Goal: Information Seeking & Learning: Check status

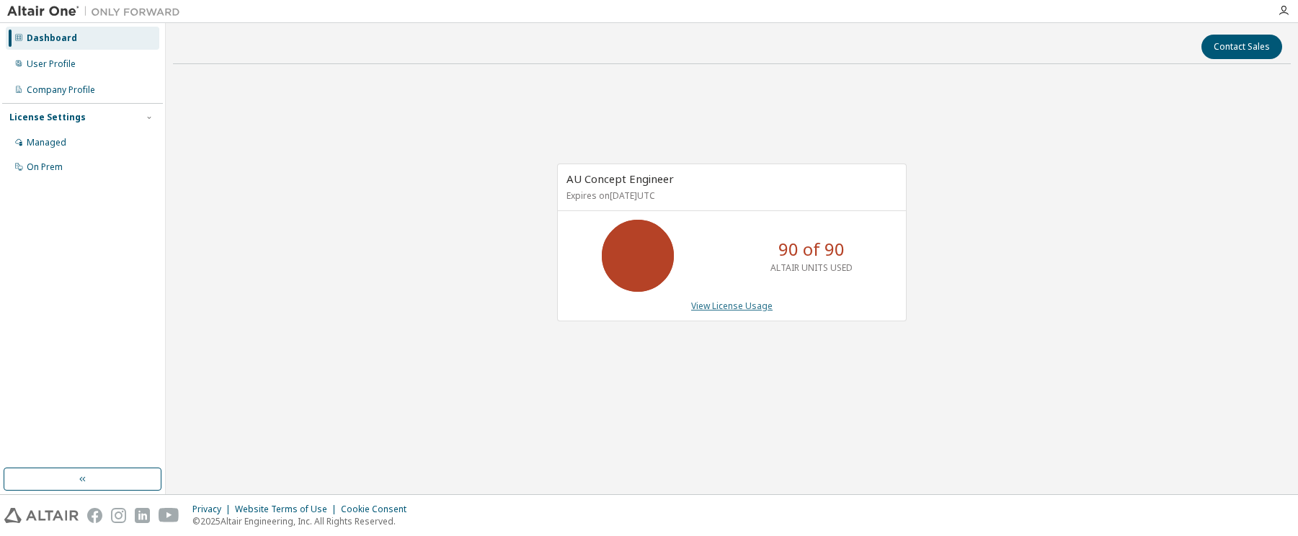
click at [752, 305] on link "View License Usage" at bounding box center [731, 306] width 81 height 12
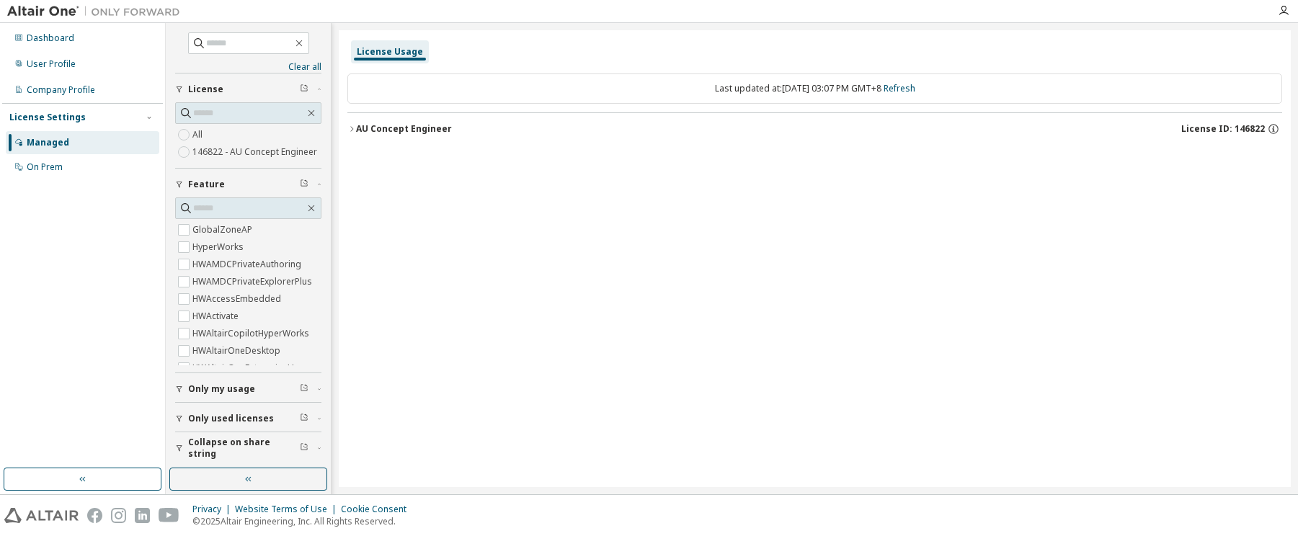
click at [356, 133] on div "AU Concept Engineer" at bounding box center [404, 129] width 96 height 12
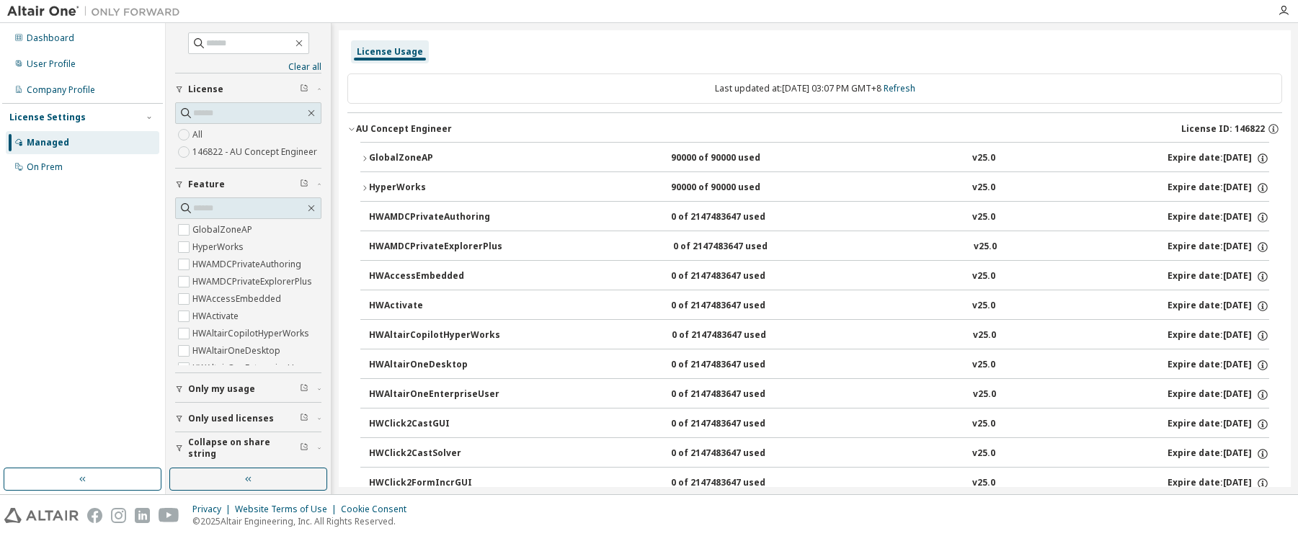
click at [373, 162] on div "GlobalZoneAP" at bounding box center [434, 158] width 130 height 13
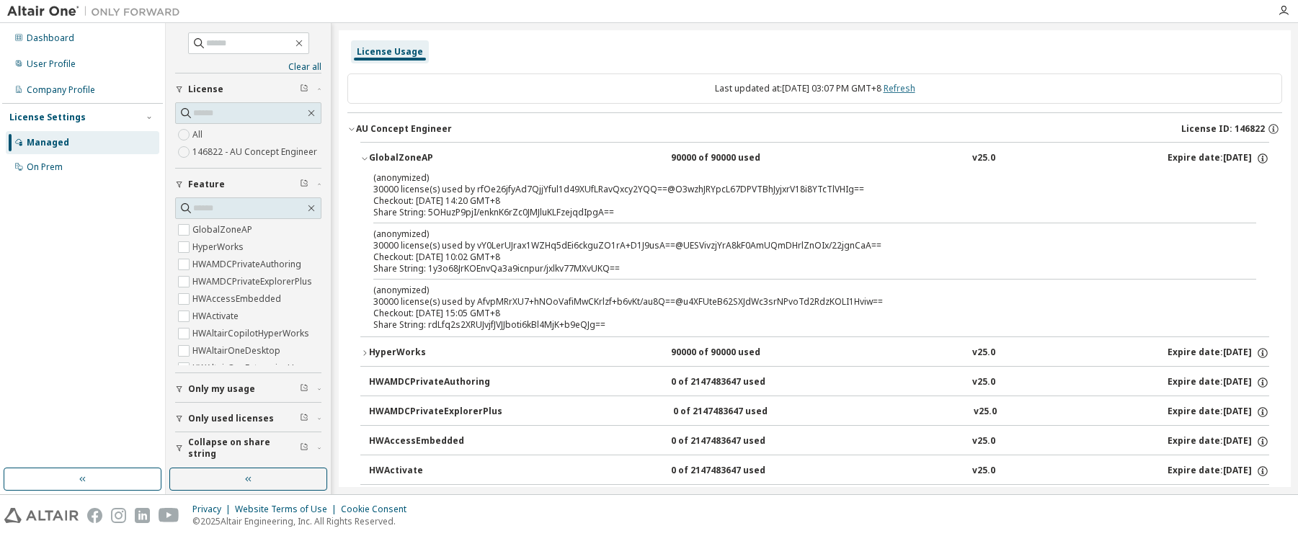
click at [915, 91] on link "Refresh" at bounding box center [899, 88] width 32 height 12
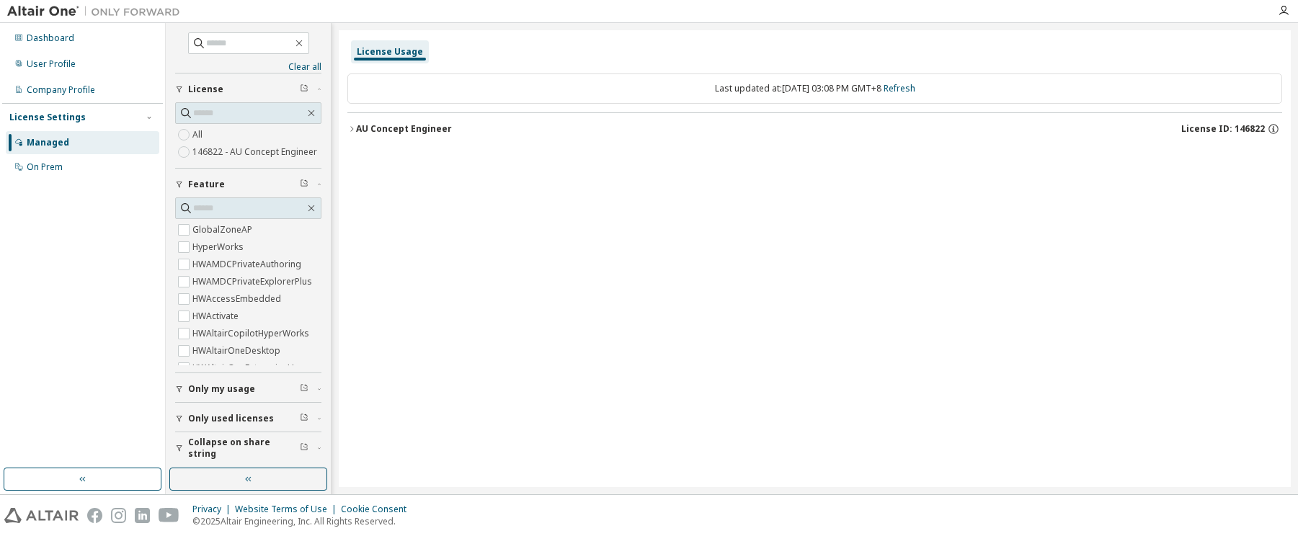
click at [368, 130] on div "AU Concept Engineer" at bounding box center [404, 129] width 96 height 12
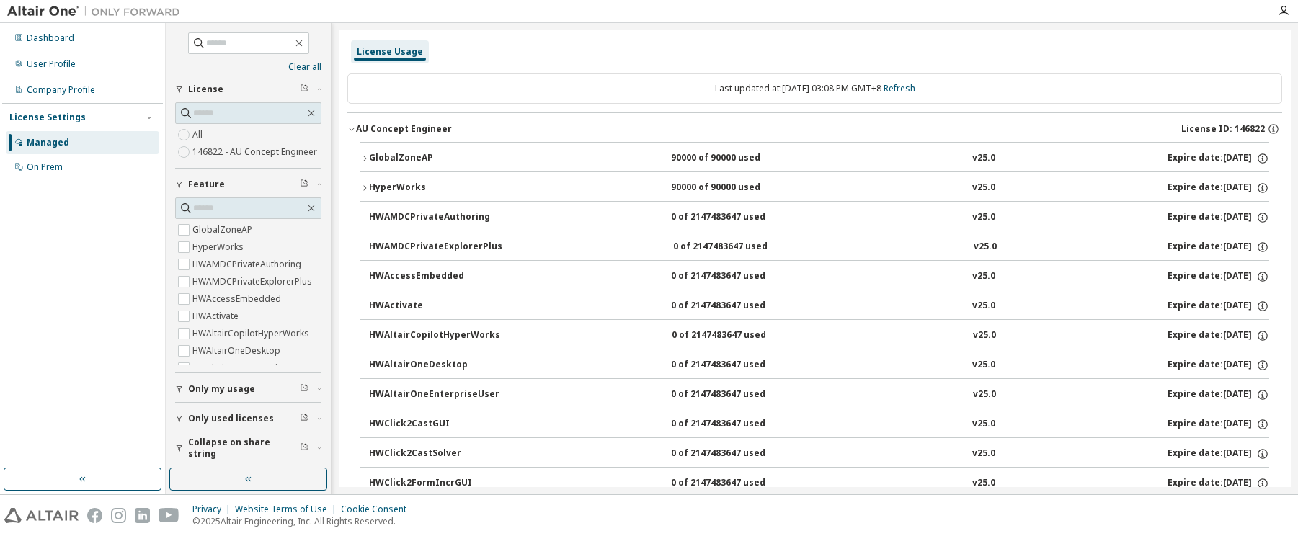
click at [370, 157] on div "GlobalZoneAP" at bounding box center [434, 158] width 130 height 13
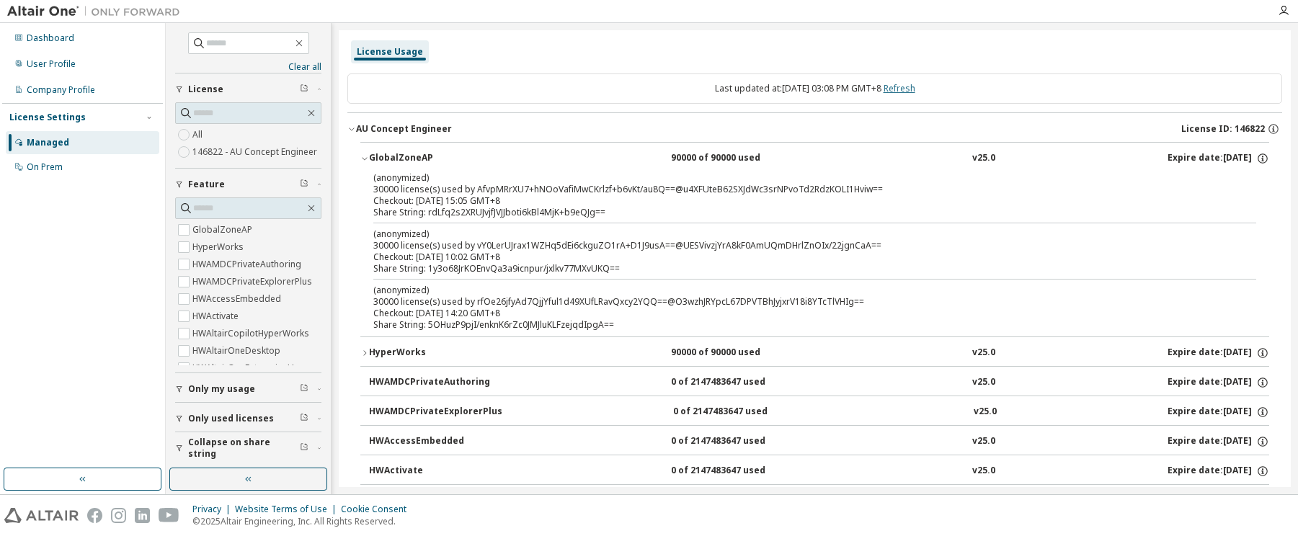
click at [909, 91] on link "Refresh" at bounding box center [899, 88] width 32 height 12
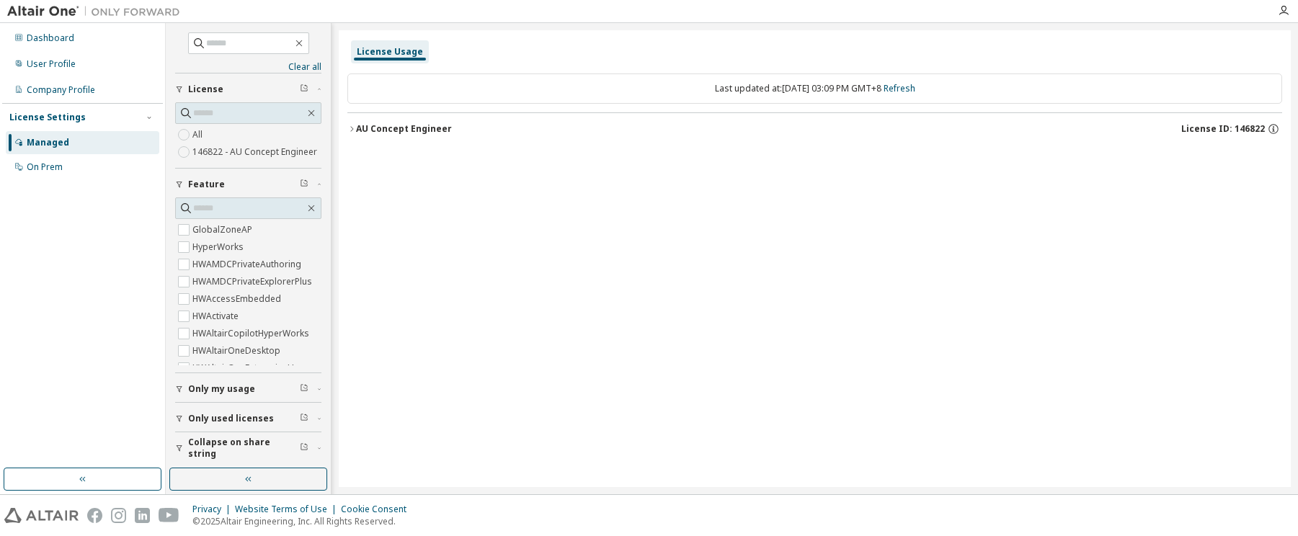
click at [376, 132] on div "AU Concept Engineer" at bounding box center [404, 129] width 96 height 12
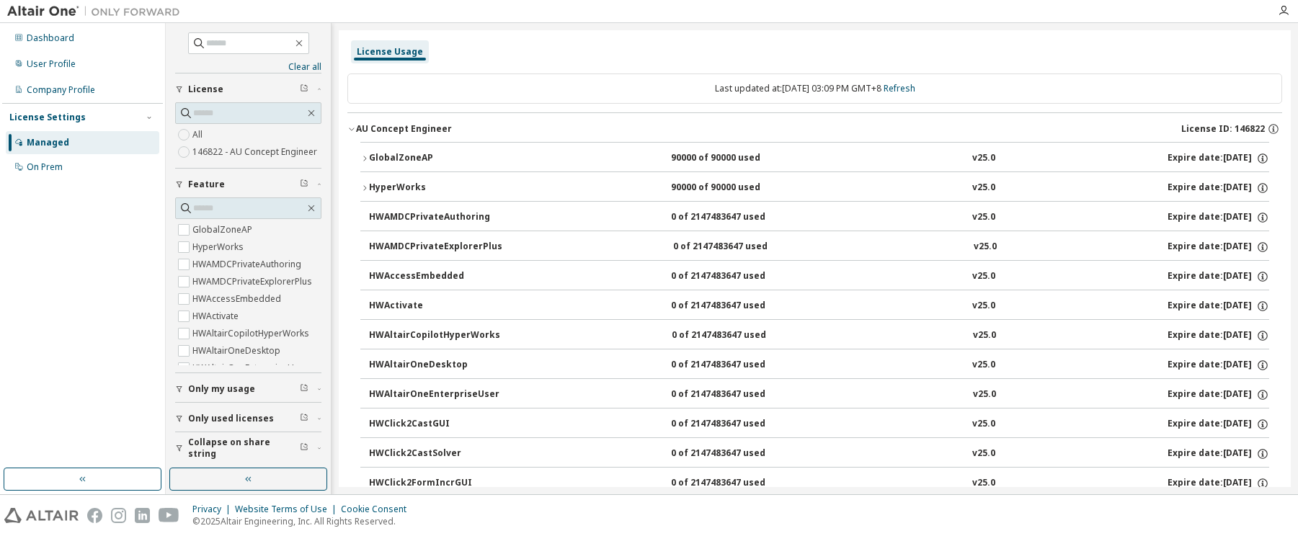
click at [66, 147] on div "Managed" at bounding box center [48, 143] width 43 height 12
click at [66, 35] on div "Dashboard" at bounding box center [51, 38] width 48 height 12
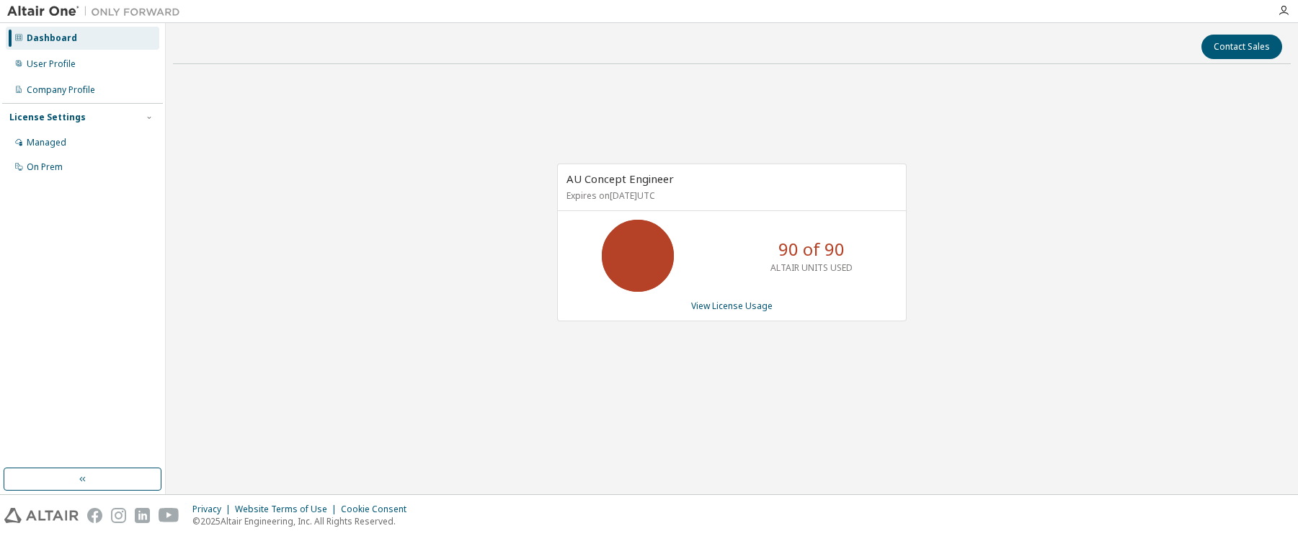
click at [66, 35] on div "Dashboard" at bounding box center [52, 38] width 50 height 12
click at [737, 308] on link "View License Usage" at bounding box center [731, 306] width 81 height 12
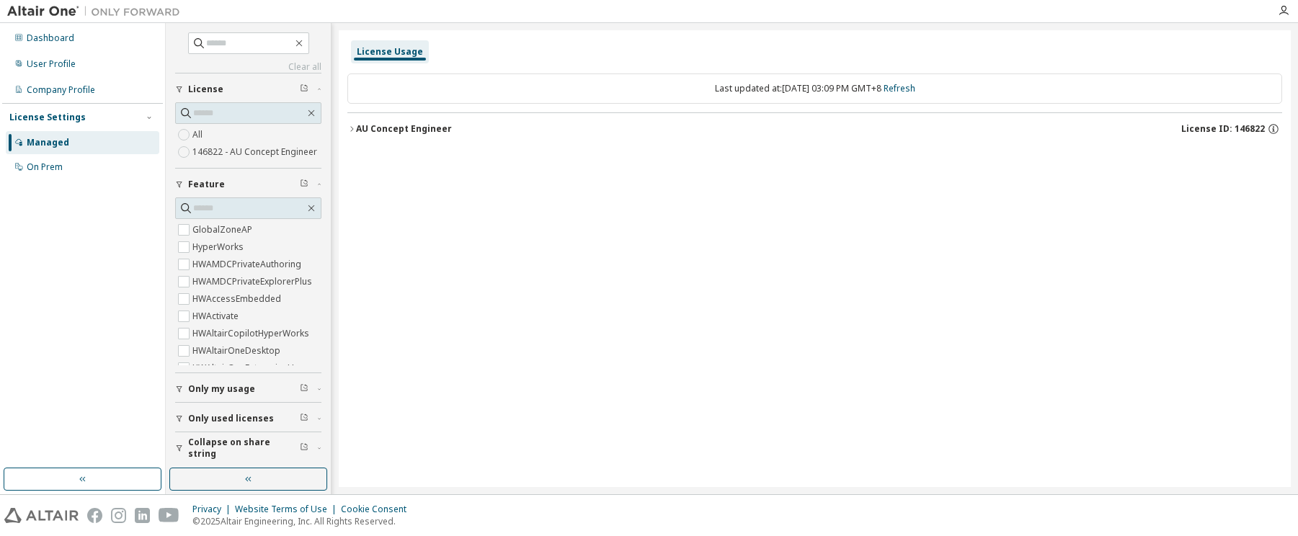
click at [389, 128] on div "AU Concept Engineer" at bounding box center [404, 129] width 96 height 12
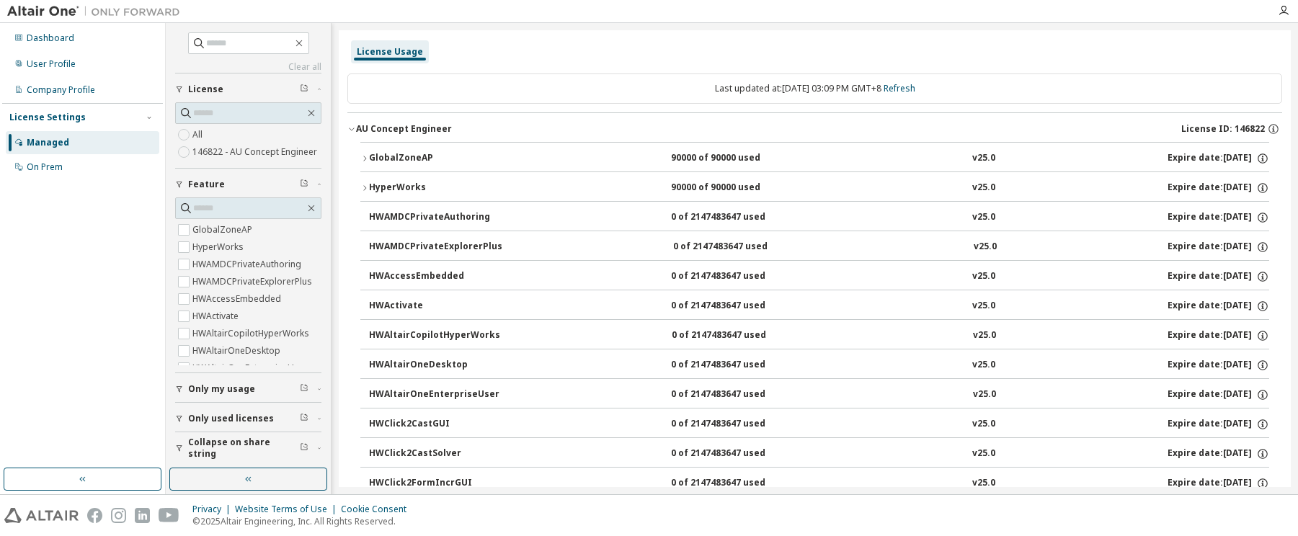
click at [393, 157] on div "GlobalZoneAP" at bounding box center [434, 158] width 130 height 13
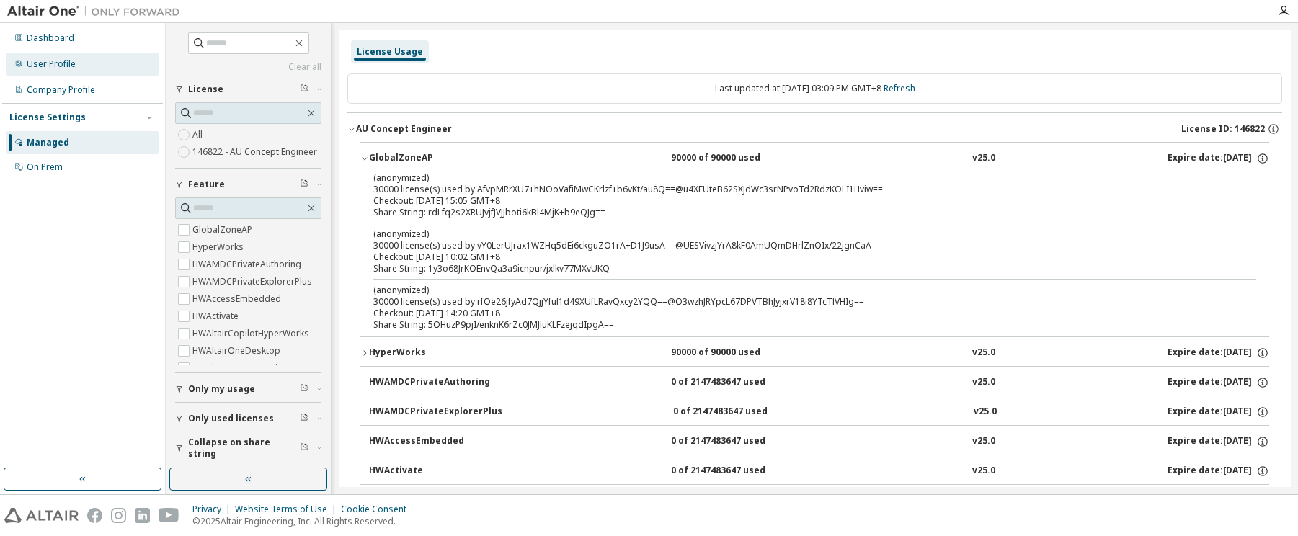
click at [61, 62] on div "User Profile" at bounding box center [51, 64] width 49 height 12
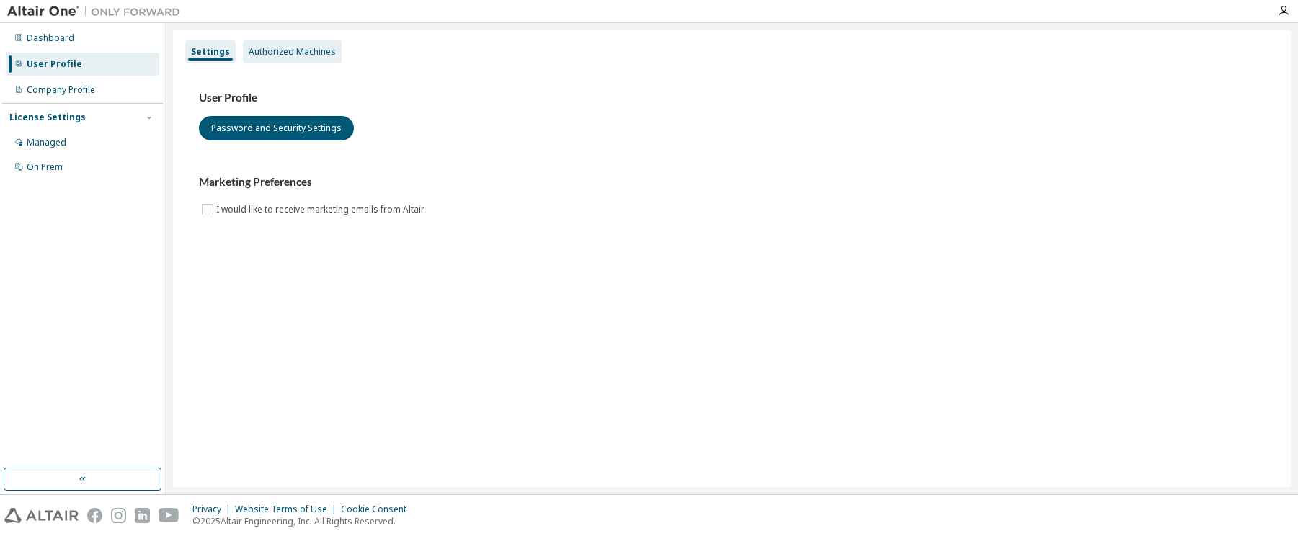
click at [306, 59] on div "Authorized Machines" at bounding box center [292, 51] width 99 height 23
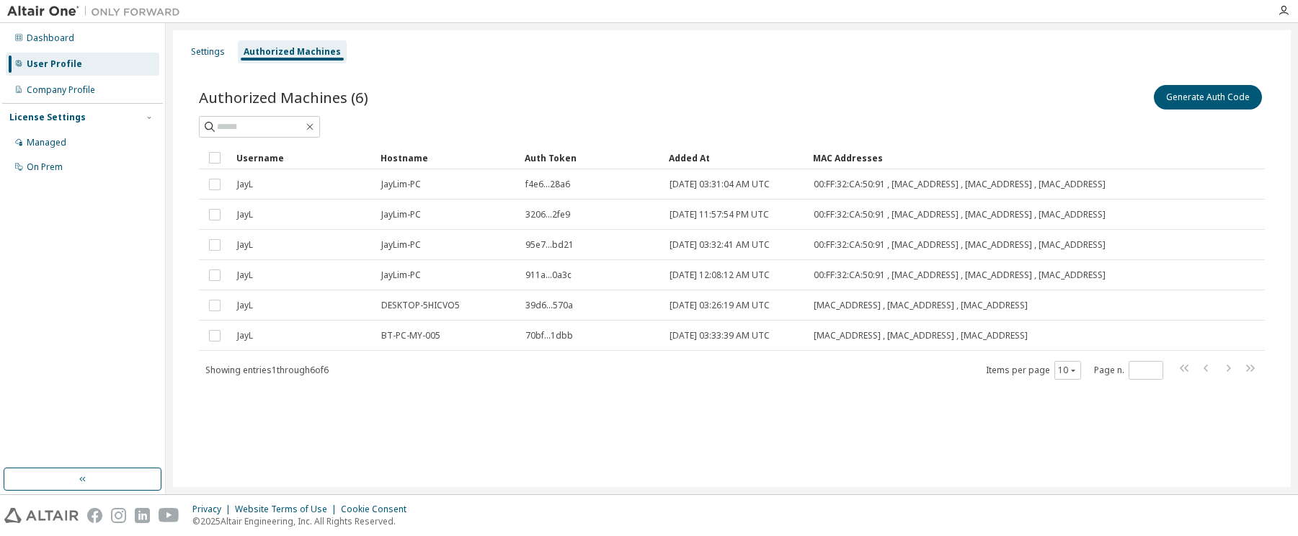
click at [47, 65] on div "User Profile" at bounding box center [54, 64] width 55 height 12
click at [51, 33] on div "Dashboard" at bounding box center [51, 38] width 48 height 12
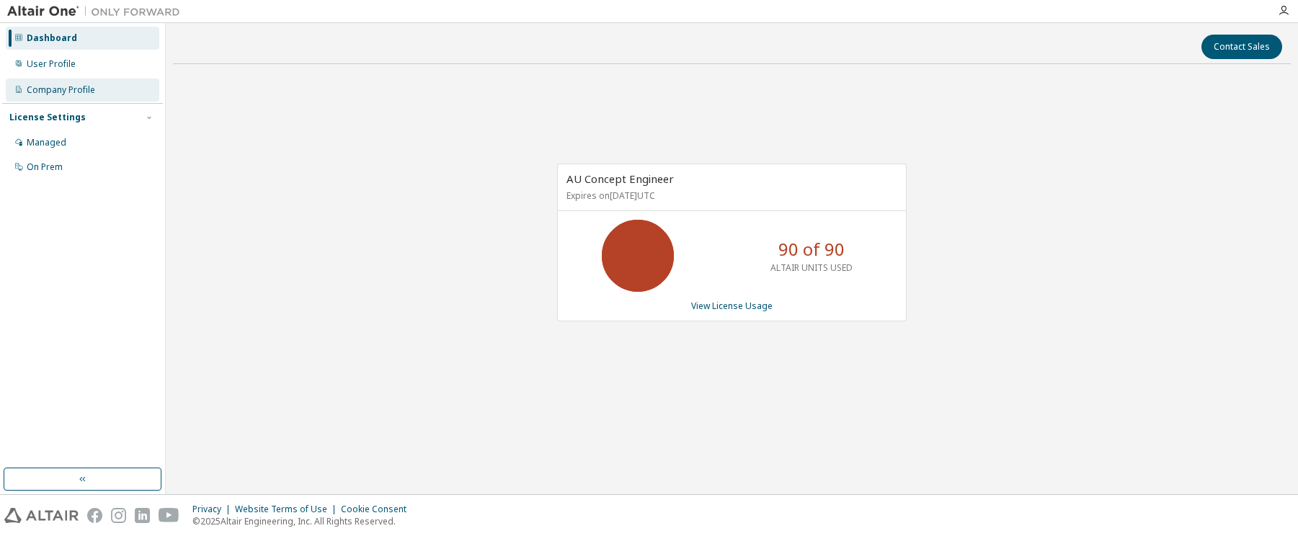
click at [71, 86] on div "Company Profile" at bounding box center [61, 90] width 68 height 12
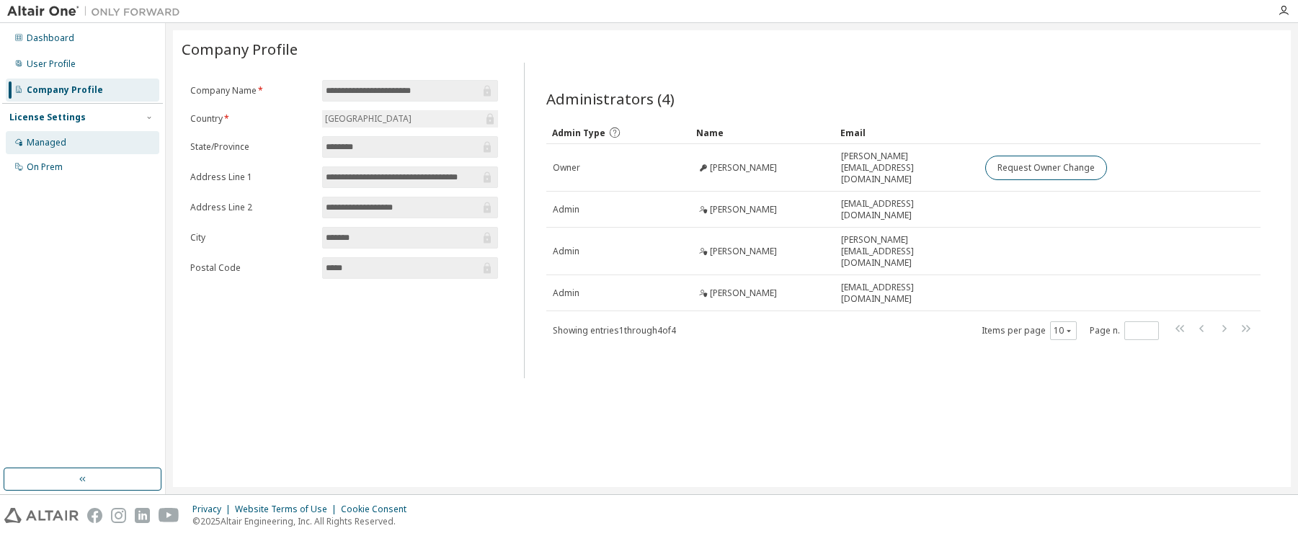
click at [58, 141] on div "Managed" at bounding box center [47, 143] width 40 height 12
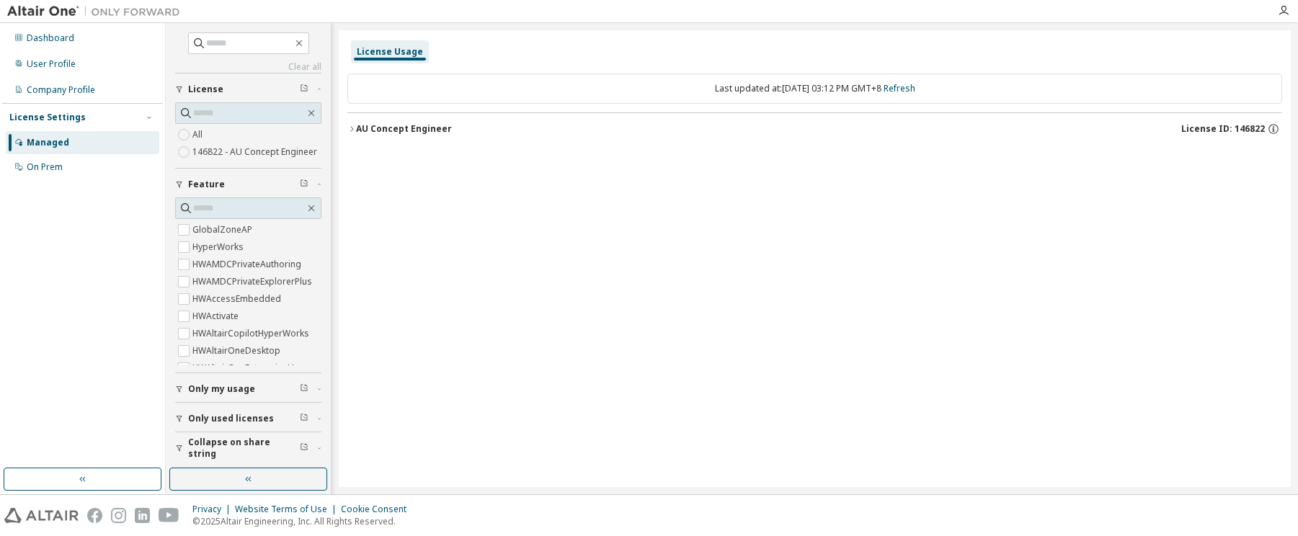
click at [411, 129] on div "AU Concept Engineer" at bounding box center [404, 129] width 96 height 12
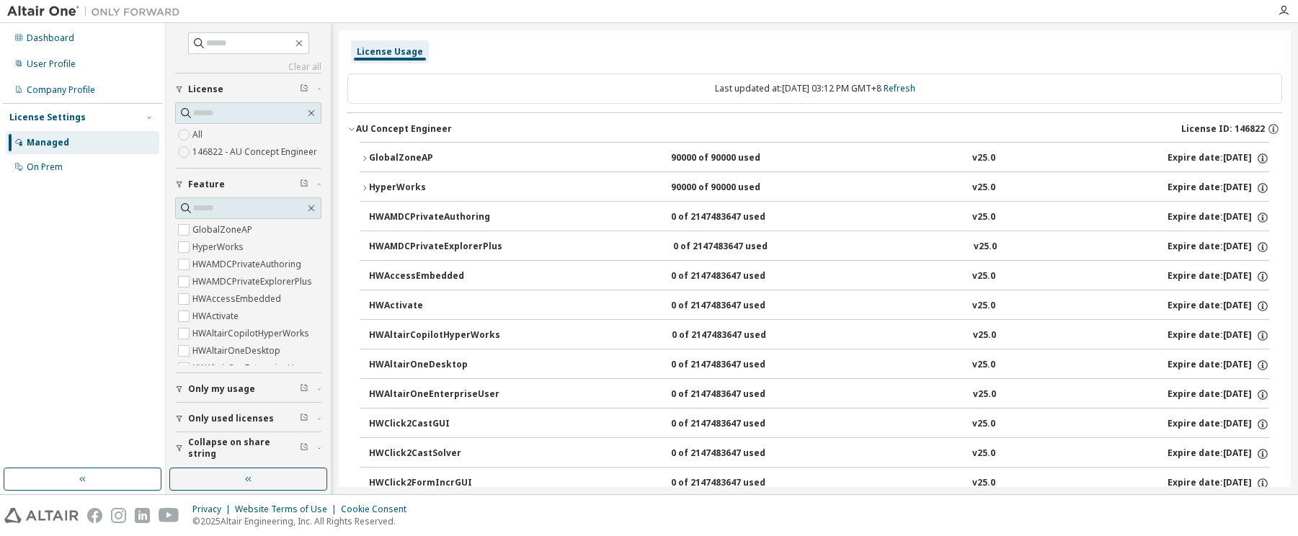
click at [411, 152] on div "GlobalZoneAP" at bounding box center [434, 158] width 130 height 13
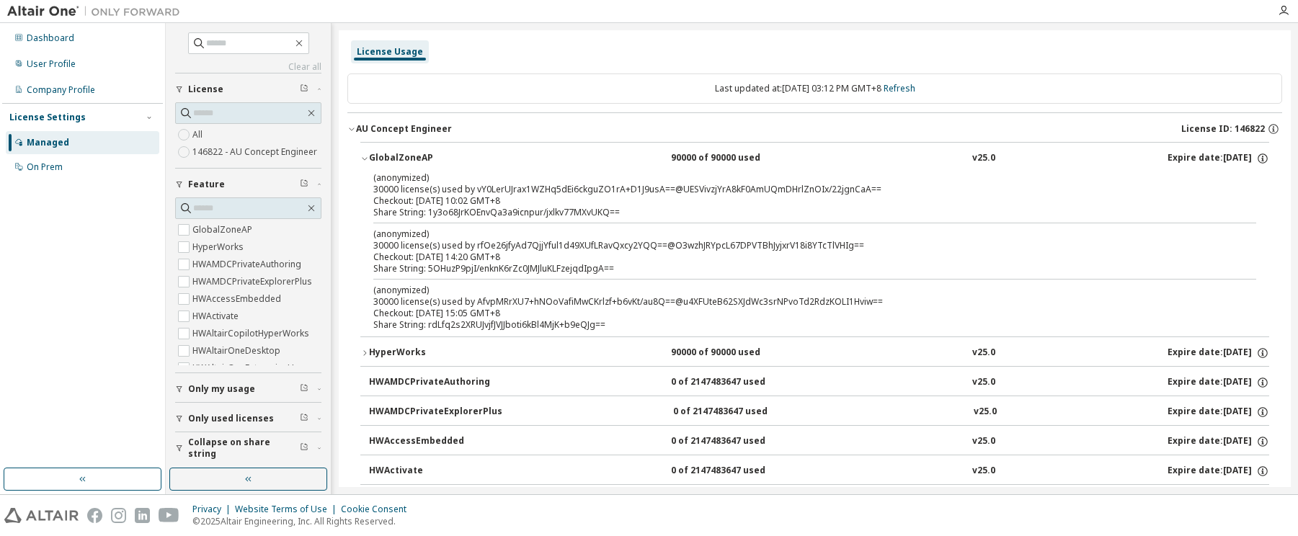
click at [925, 81] on div "Last updated at: Wed 2025-09-10 03:12 PM GMT+8 Refresh" at bounding box center [814, 89] width 935 height 30
click at [915, 90] on link "Refresh" at bounding box center [899, 88] width 32 height 12
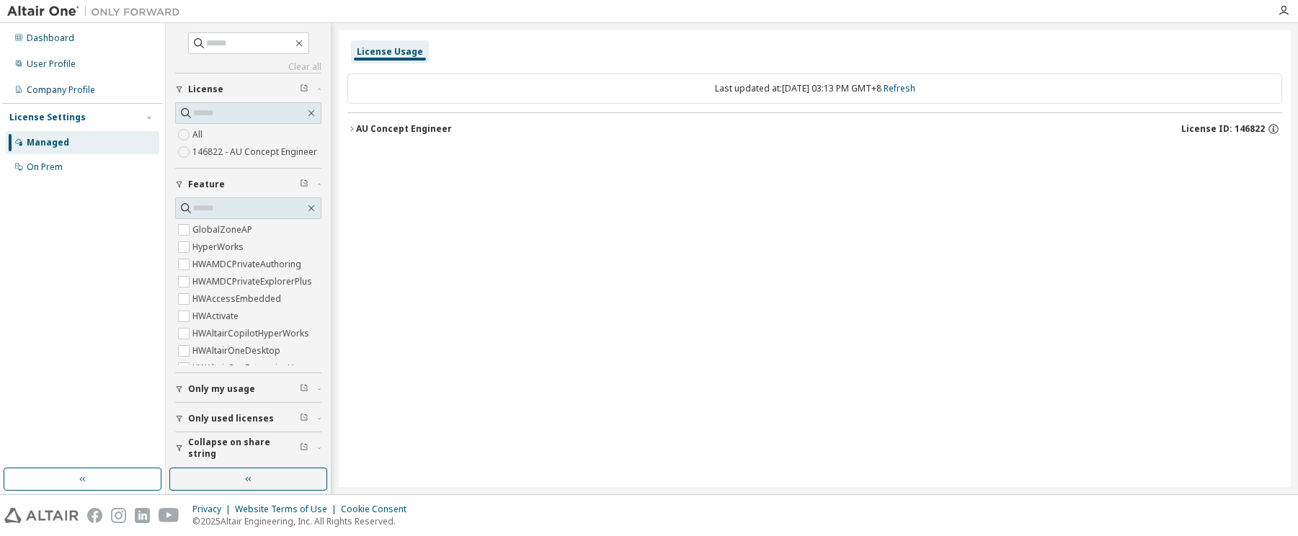
click at [404, 126] on div "AU Concept Engineer" at bounding box center [404, 129] width 96 height 12
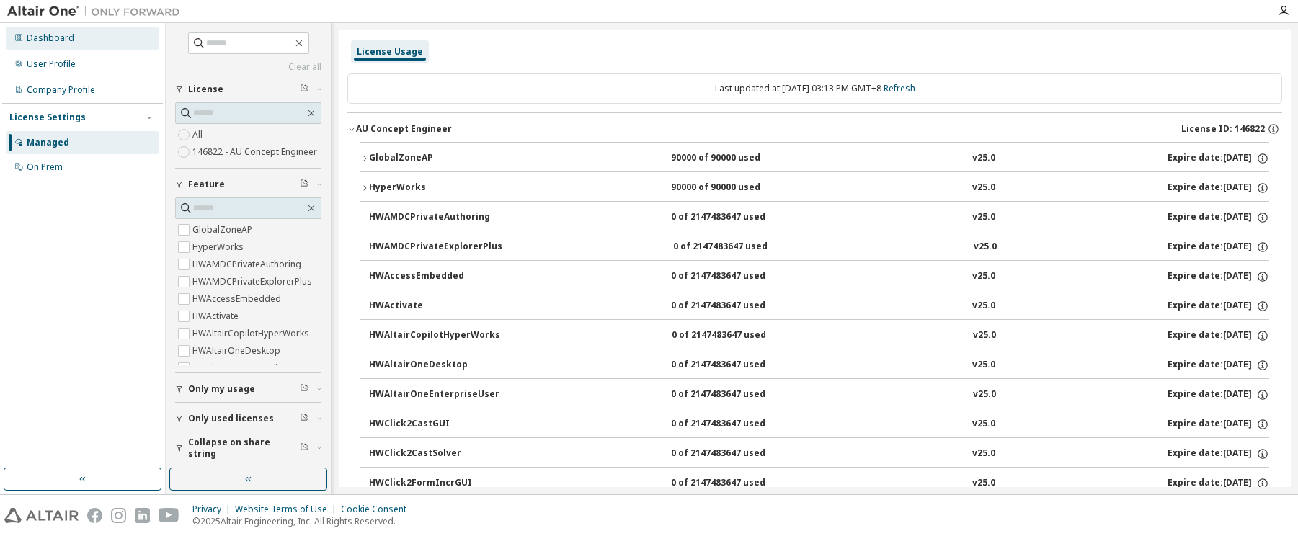
click at [48, 37] on div "Dashboard" at bounding box center [51, 38] width 48 height 12
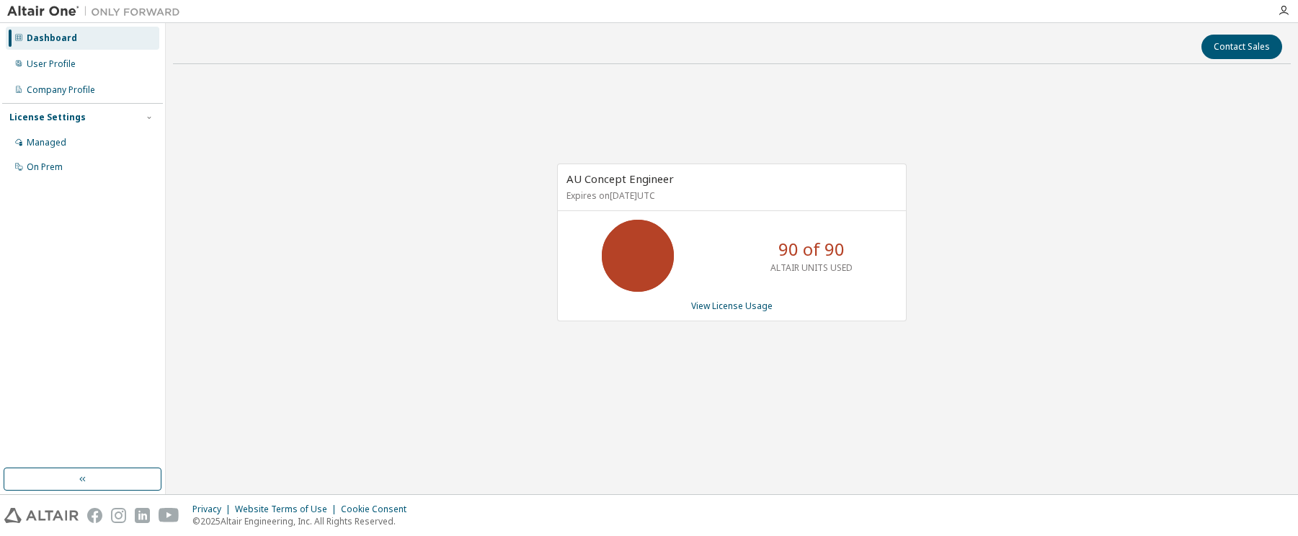
click at [500, 242] on div "AU Concept Engineer Expires on [DATE] UTC 90 of 90 ALTAIR UNITS USED View Licen…" at bounding box center [732, 250] width 1118 height 349
click at [417, 318] on div "AU Concept Engineer Expires on July 13, 2026 UTC 90 of 90 ALTAIR UNITS USED Vie…" at bounding box center [732, 250] width 1118 height 349
